Goal: Check status: Check status

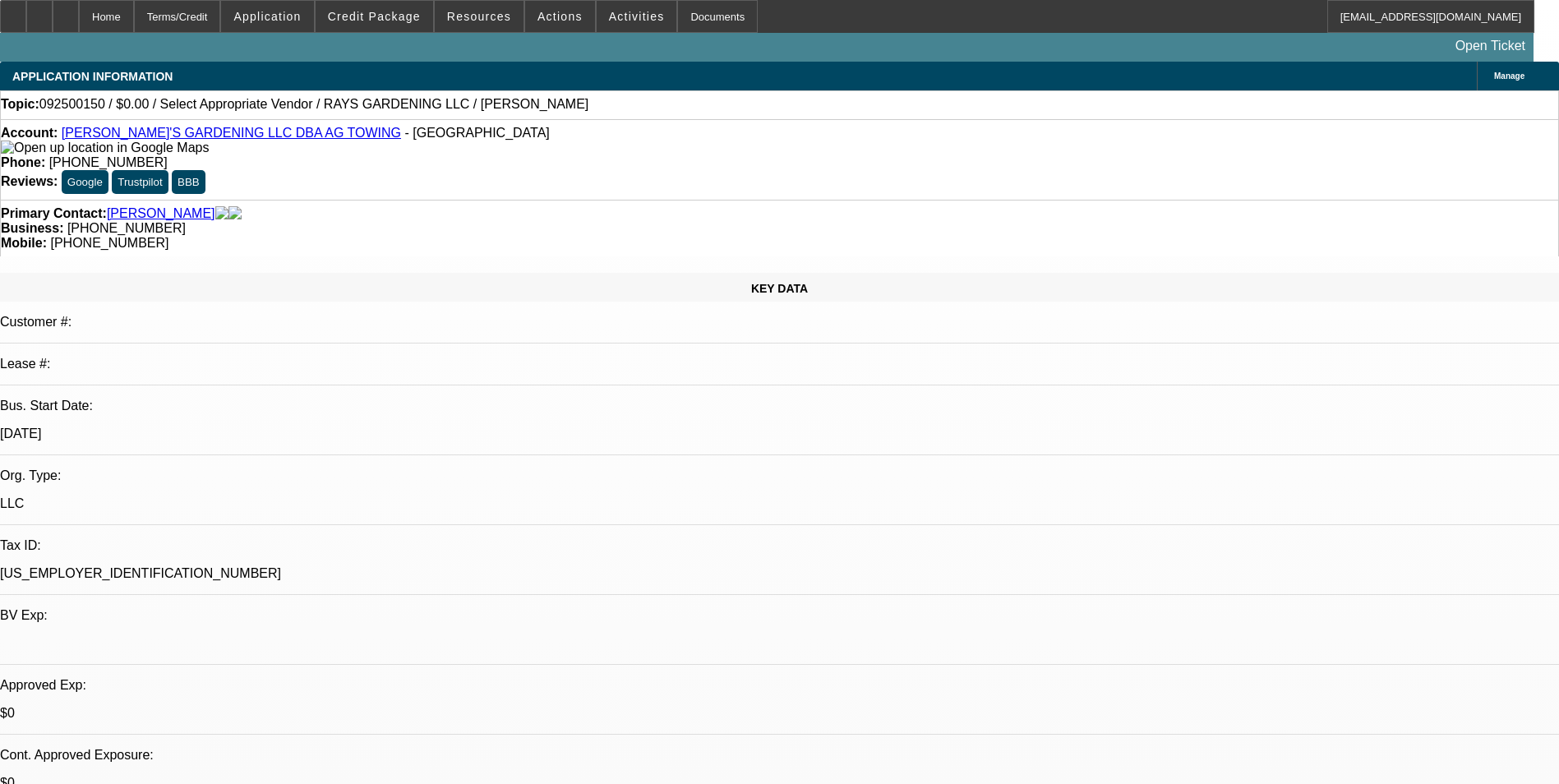
select select "0"
select select "2"
select select "0.1"
select select "1"
select select "2"
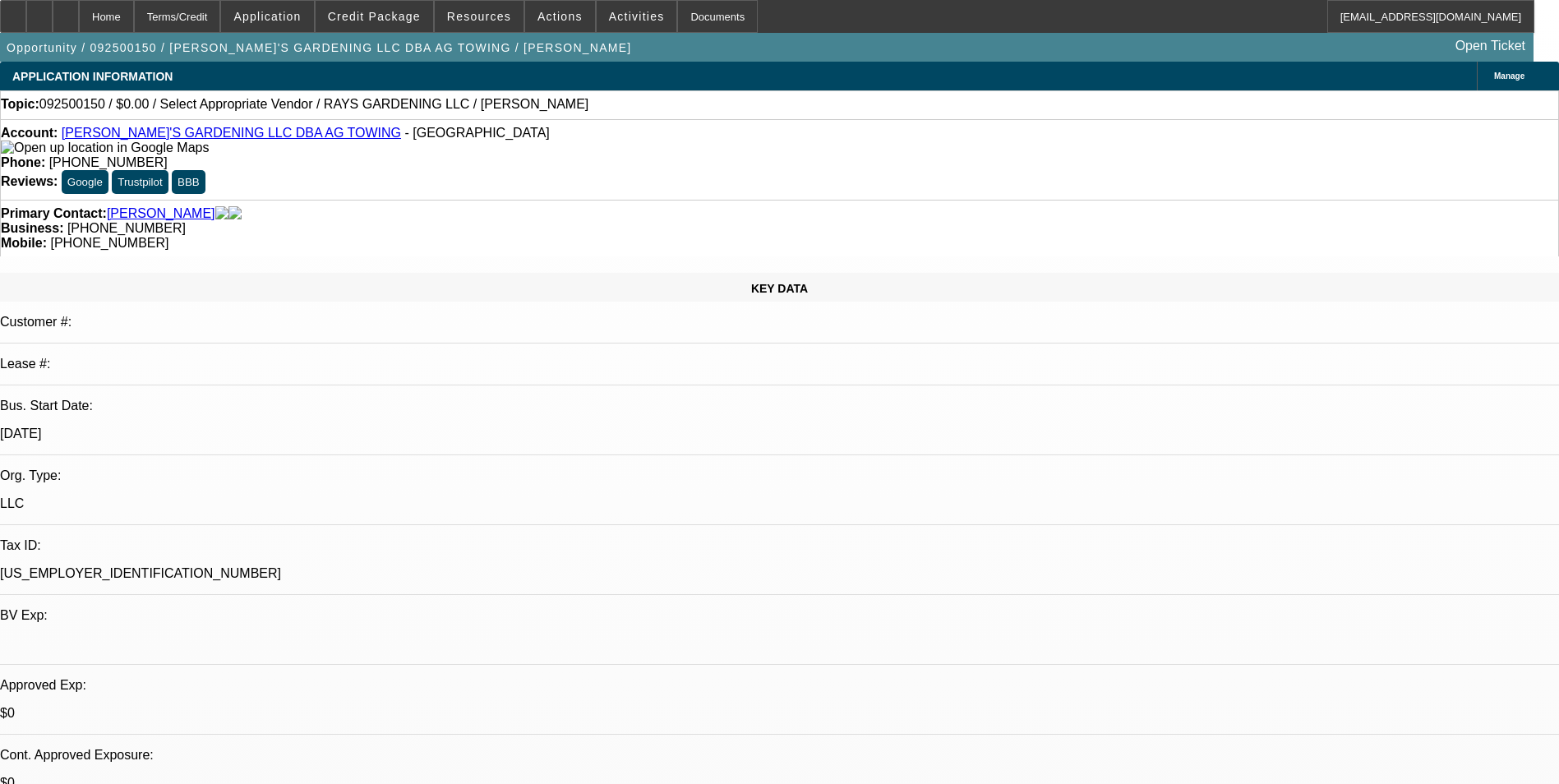
select select "4"
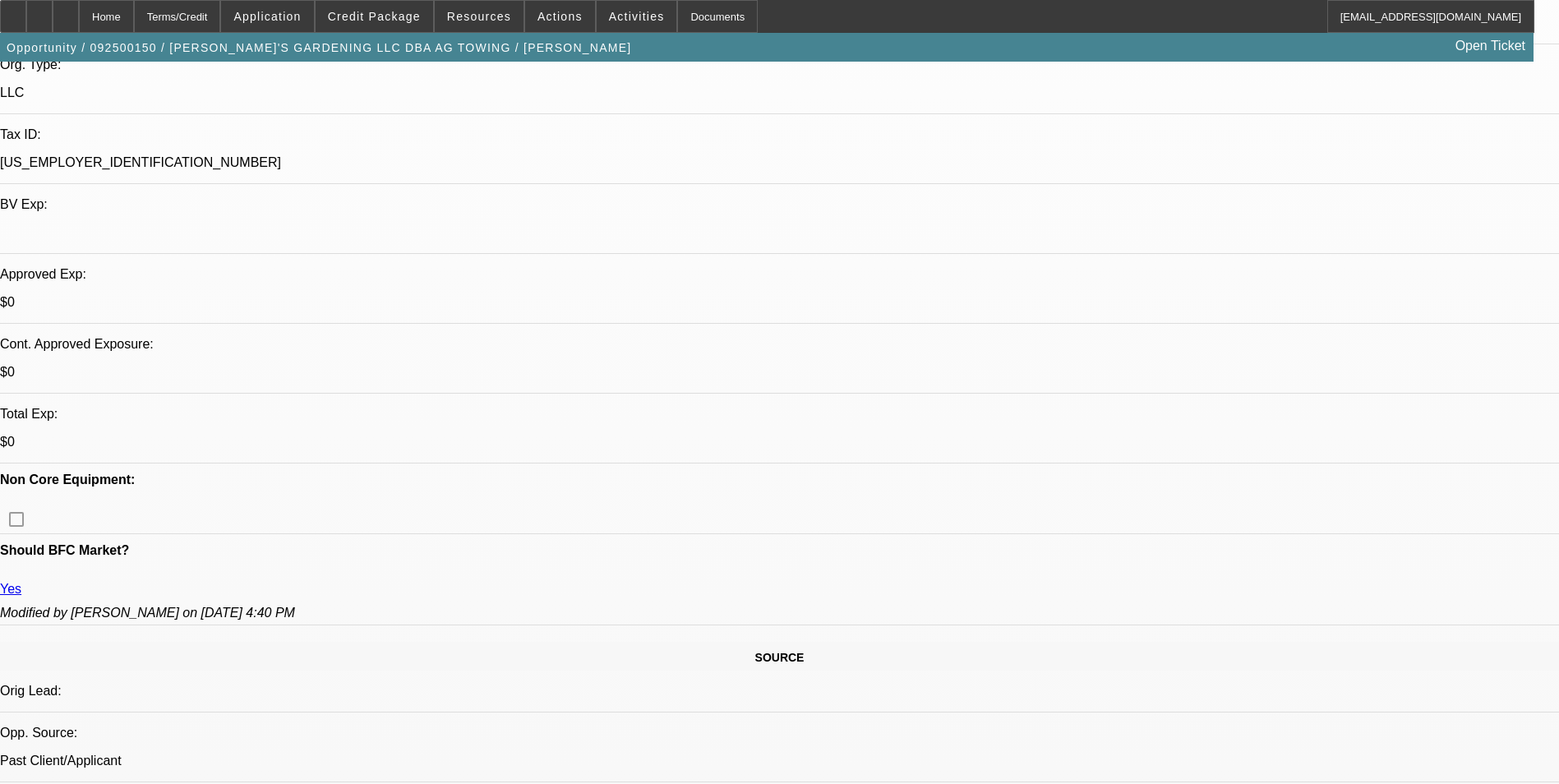
scroll to position [821, 0]
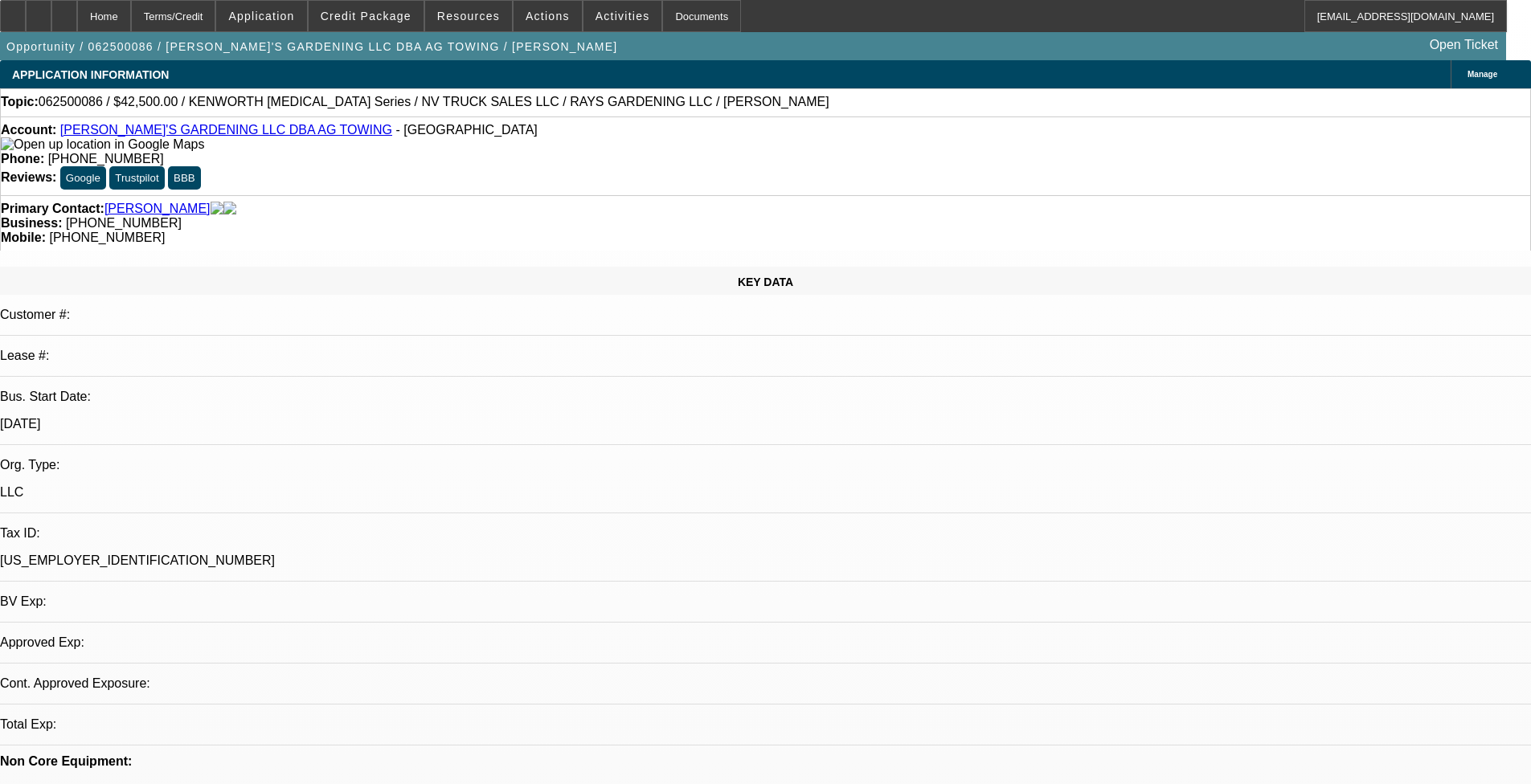
select select "0"
select select "2"
select select "0.1"
select select "1"
select select "2"
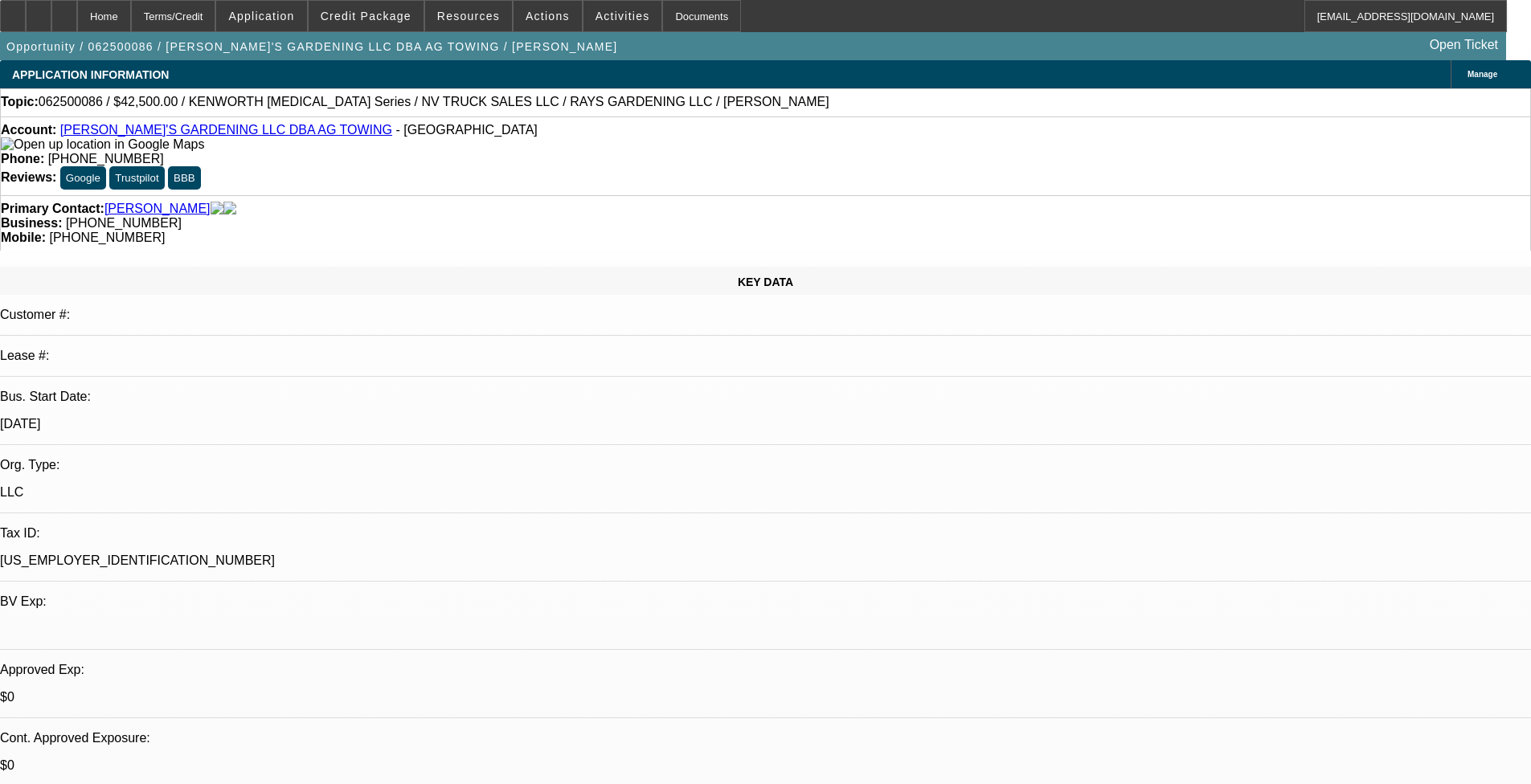
select select "4"
